Goal: Task Accomplishment & Management: Use online tool/utility

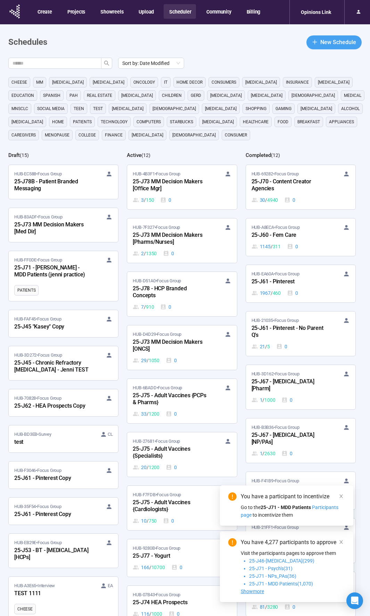
click at [326, 40] on span "New Schedule" at bounding box center [338, 42] width 36 height 9
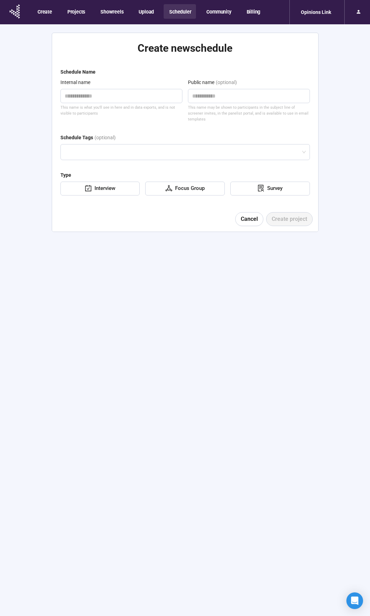
click at [180, 10] on button "Scheduler" at bounding box center [180, 11] width 32 height 15
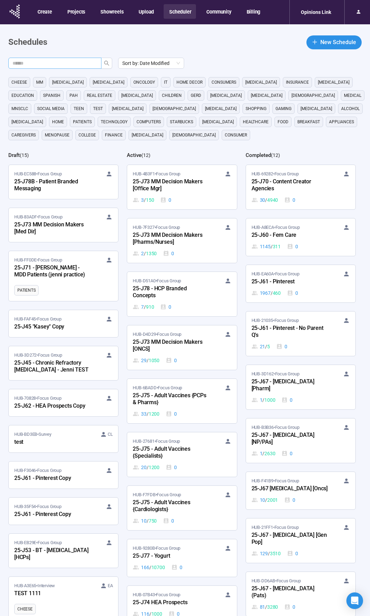
click at [88, 62] on input "text" at bounding box center [51, 63] width 79 height 8
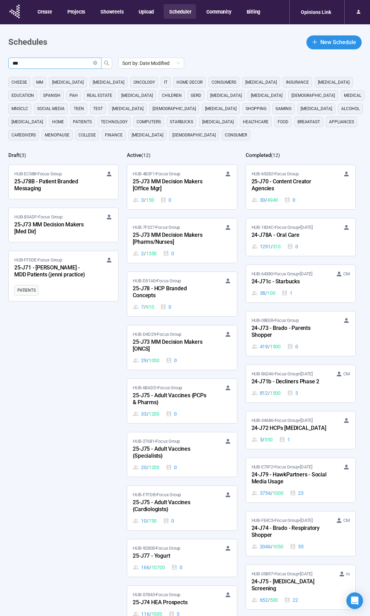
type input "***"
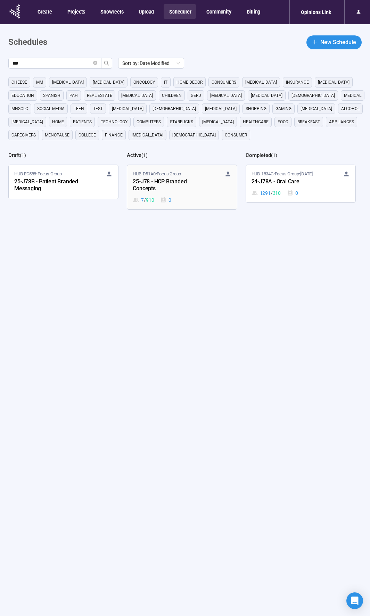
click at [192, 184] on div "25-J78 - HCP Branded Concepts" at bounding box center [171, 185] width 76 height 16
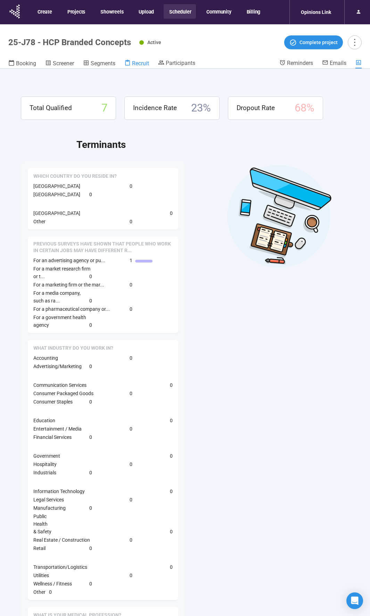
click at [136, 64] on span "Recruit" at bounding box center [140, 63] width 17 height 7
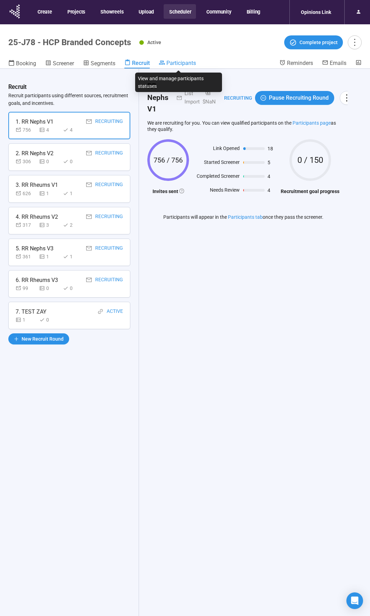
click at [169, 64] on span "Participants" at bounding box center [181, 63] width 30 height 7
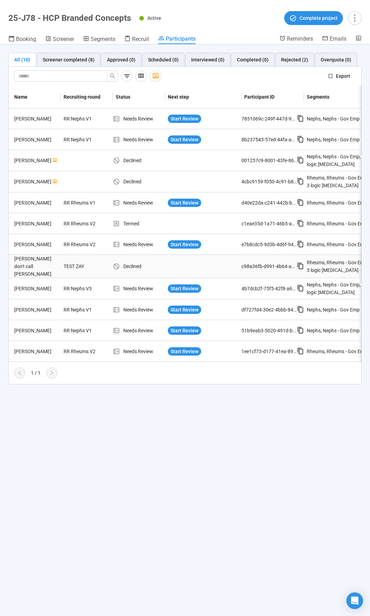
click at [184, 267] on td at bounding box center [203, 266] width 76 height 23
click at [25, 259] on td "[PERSON_NAME] don't call [PERSON_NAME]" at bounding box center [35, 266] width 52 height 23
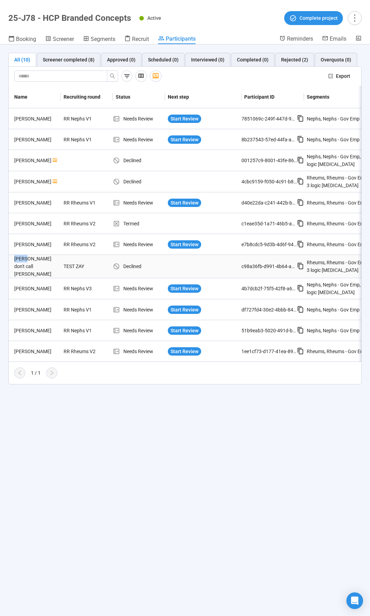
click at [25, 260] on td "[PERSON_NAME] don't call [PERSON_NAME]" at bounding box center [35, 266] width 52 height 23
click at [32, 271] on td "[PERSON_NAME] don't call [PERSON_NAME]" at bounding box center [35, 266] width 52 height 23
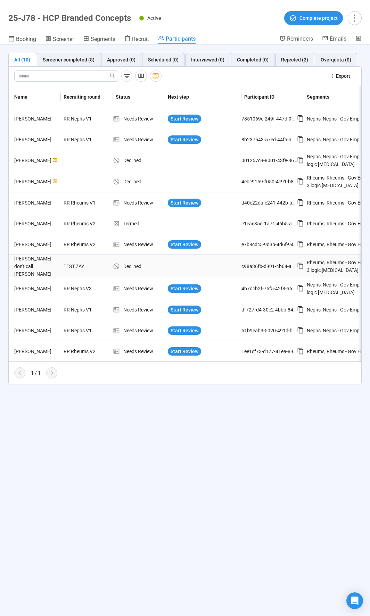
click at [32, 271] on td "[PERSON_NAME] don't call [PERSON_NAME]" at bounding box center [35, 266] width 52 height 23
click at [33, 262] on div "[PERSON_NAME] don't call [PERSON_NAME]" at bounding box center [35, 266] width 49 height 23
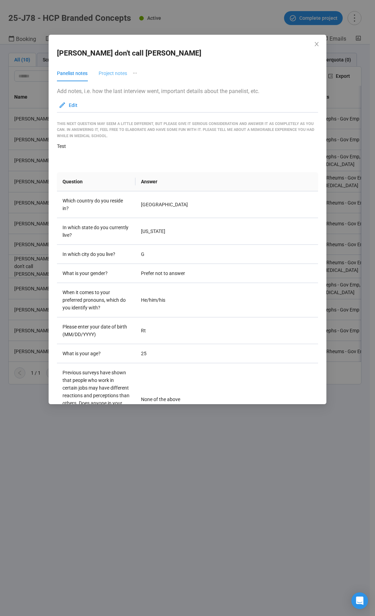
click at [117, 68] on div "Project notes" at bounding box center [113, 73] width 28 height 16
click at [79, 72] on div "Panelist notes" at bounding box center [72, 73] width 31 height 8
click at [106, 77] on div "Project notes" at bounding box center [113, 73] width 28 height 16
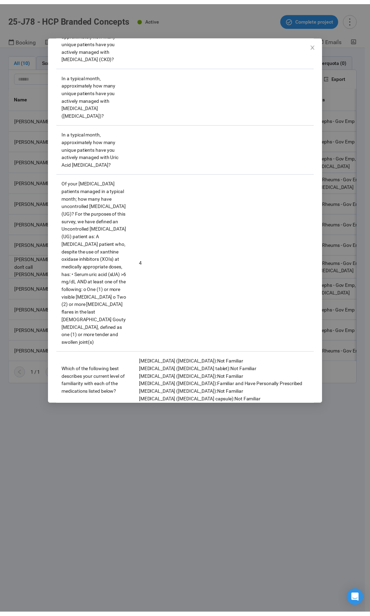
scroll to position [1169, 0]
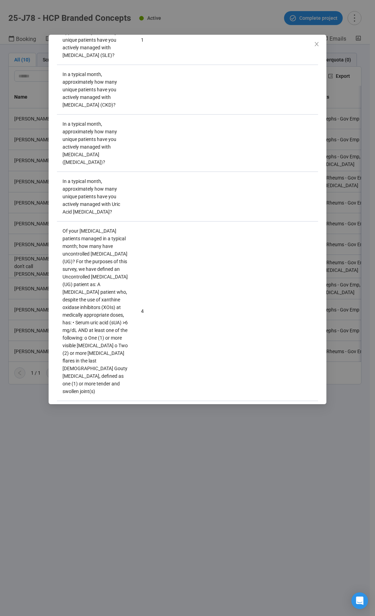
click at [316, 43] on icon "close" at bounding box center [317, 44] width 4 height 4
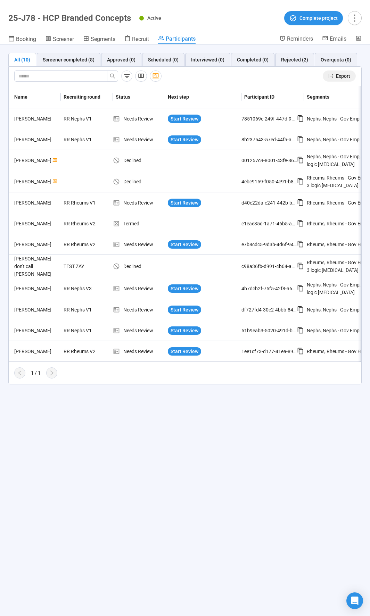
click at [334, 75] on button "Export" at bounding box center [339, 75] width 33 height 11
click at [211, 9] on header "25-J78 - HCP Branded Concepts Active Complete project Booking Screener Segments…" at bounding box center [185, 22] width 370 height 44
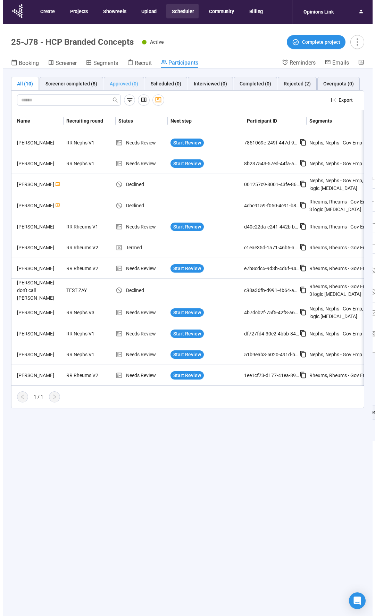
scroll to position [0, 0]
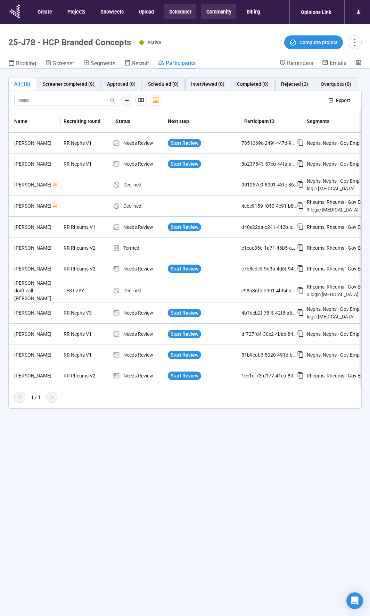
click at [229, 12] on button "Community" at bounding box center [218, 11] width 35 height 15
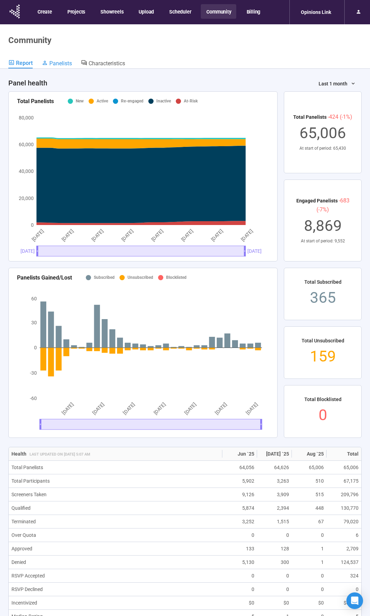
click at [64, 63] on span "Panelists" at bounding box center [60, 63] width 23 height 7
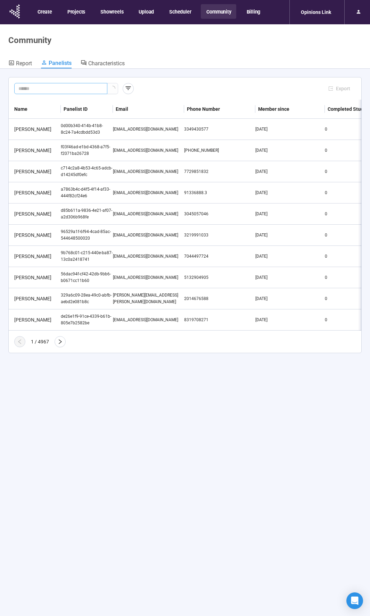
click at [59, 89] on input "text" at bounding box center [57, 89] width 79 height 8
click at [33, 90] on input "text" at bounding box center [57, 89] width 79 height 8
paste input "**********"
type input "**********"
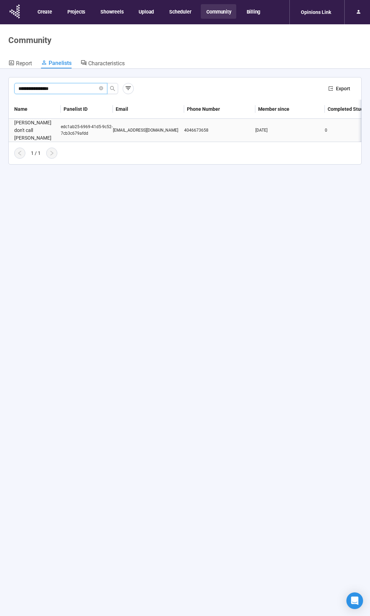
click at [93, 129] on div "edc1ab25-6969-41d5-9c52-7cb3c679afdd" at bounding box center [87, 130] width 52 height 13
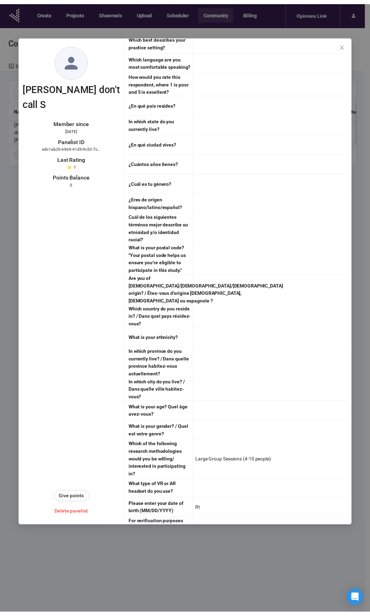
scroll to position [1761, 0]
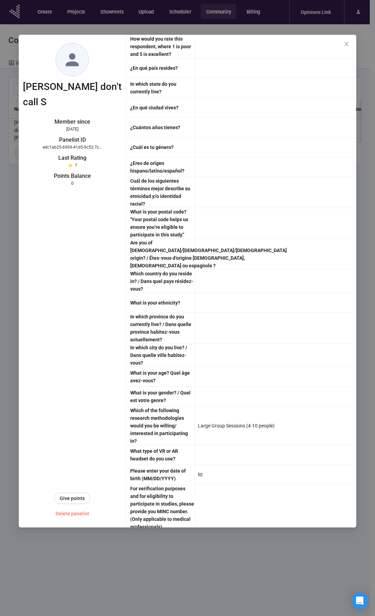
click at [72, 513] on span "Delete panelist" at bounding box center [73, 514] width 34 height 8
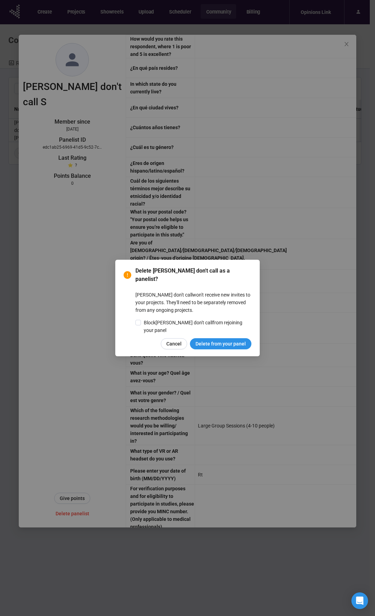
click at [225, 340] on span "Delete from your panel" at bounding box center [220, 344] width 50 height 8
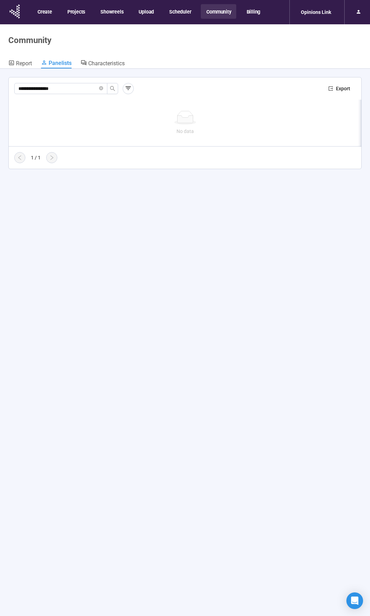
click at [176, 7] on button "Scheduler" at bounding box center [180, 11] width 32 height 15
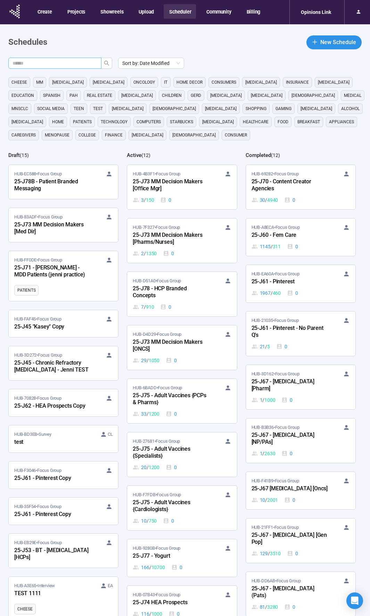
click at [60, 61] on input "text" at bounding box center [51, 63] width 79 height 8
type input "***"
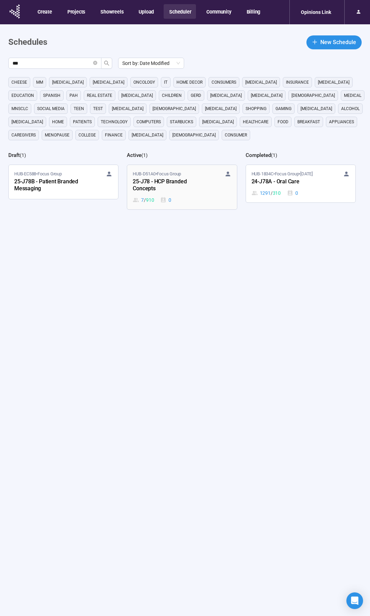
click at [170, 185] on div "25-J78 - HCP Branded Concepts" at bounding box center [171, 185] width 76 height 16
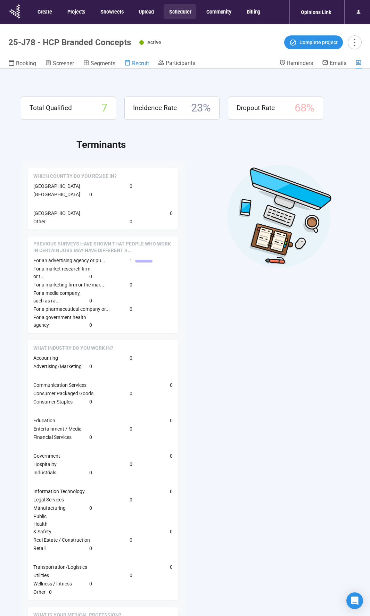
click at [139, 61] on span "Recruit" at bounding box center [140, 63] width 17 height 7
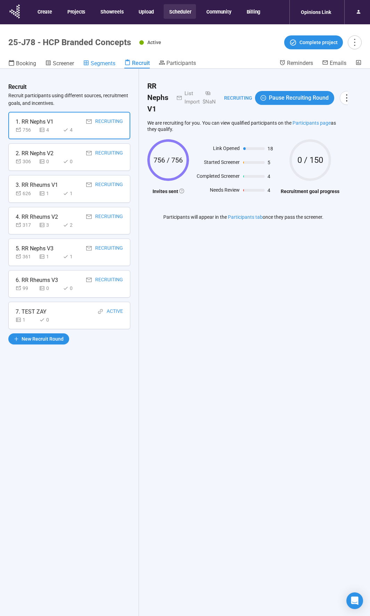
click at [105, 62] on span "Segments" at bounding box center [103, 63] width 25 height 7
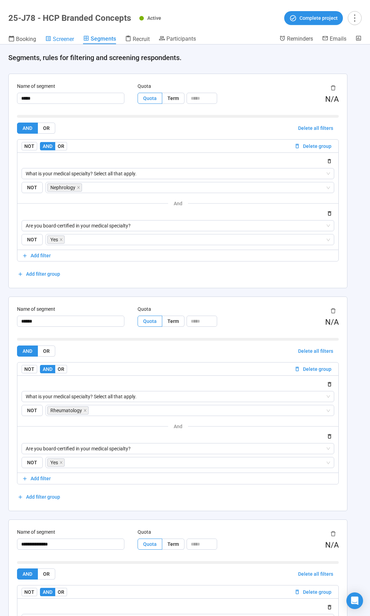
click at [66, 38] on span "Screener" at bounding box center [63, 39] width 21 height 7
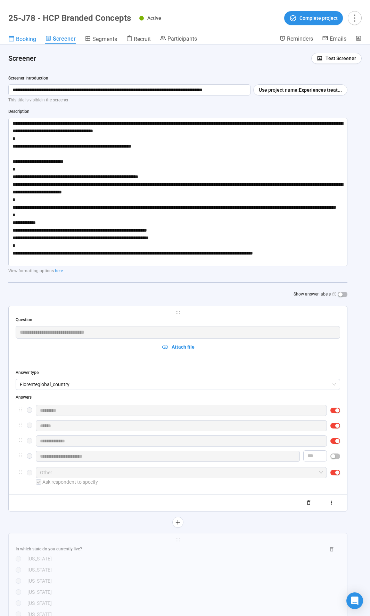
click at [56, 40] on span "Screener" at bounding box center [64, 38] width 23 height 7
click at [55, 38] on span "Screener" at bounding box center [64, 38] width 23 height 7
click at [19, 36] on span "Booking" at bounding box center [26, 39] width 20 height 7
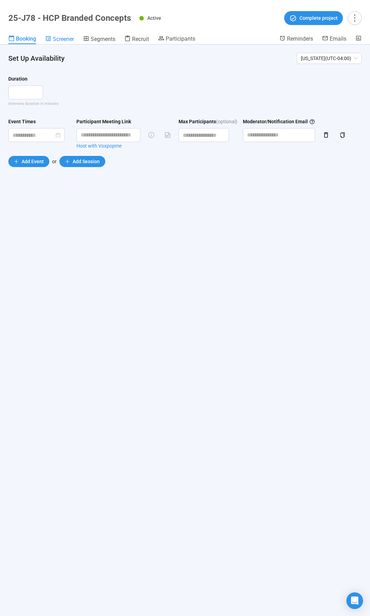
click at [67, 41] on span "Screener" at bounding box center [63, 39] width 21 height 7
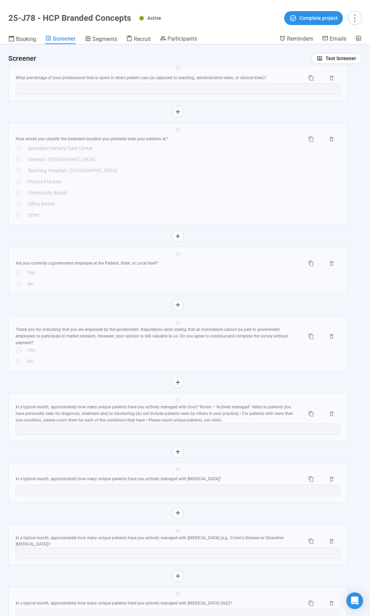
scroll to position [3551, 0]
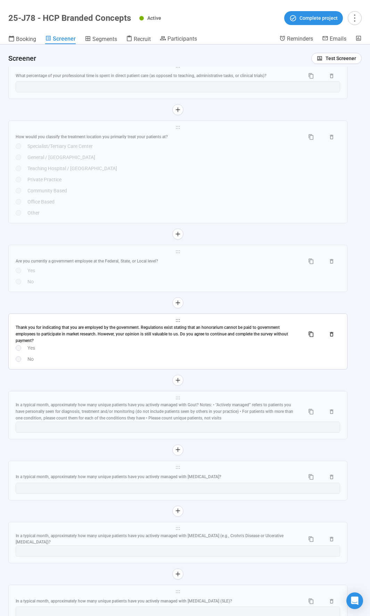
click at [88, 346] on div "Yes" at bounding box center [183, 348] width 312 height 8
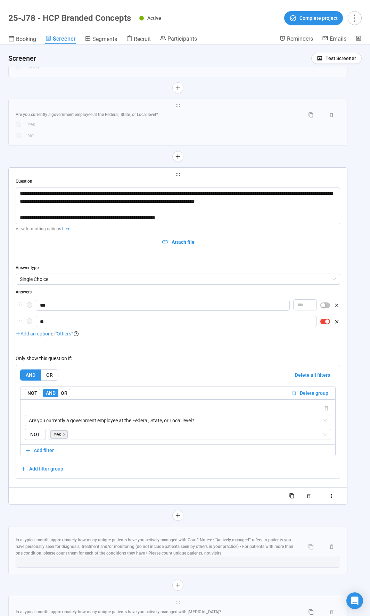
scroll to position [3493, 0]
